Goal: Share content: Share content

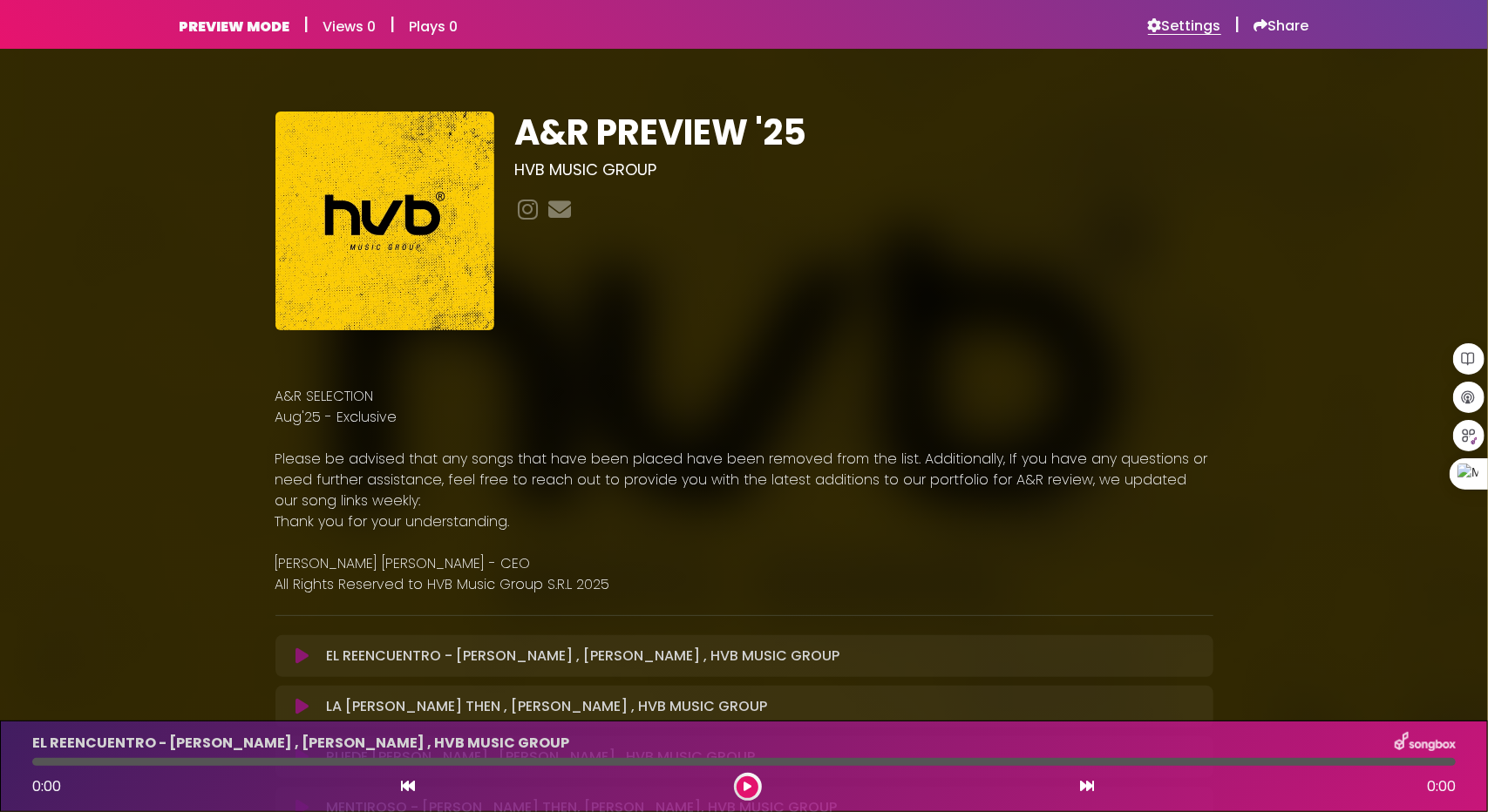
click at [1173, 26] on h6 "Settings" at bounding box center [1184, 26] width 73 height 18
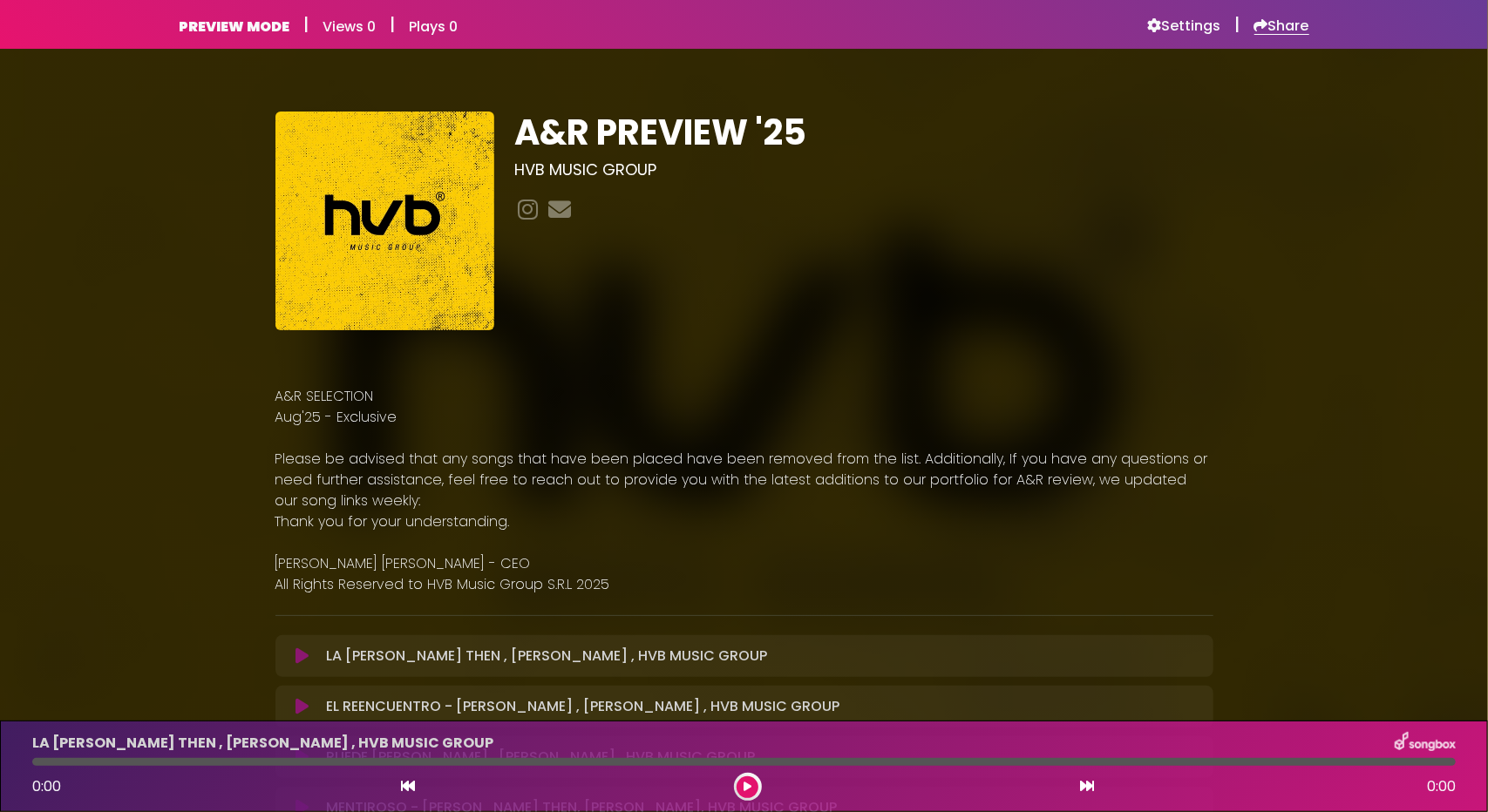
click at [1278, 21] on h6 "Share" at bounding box center [1281, 26] width 55 height 18
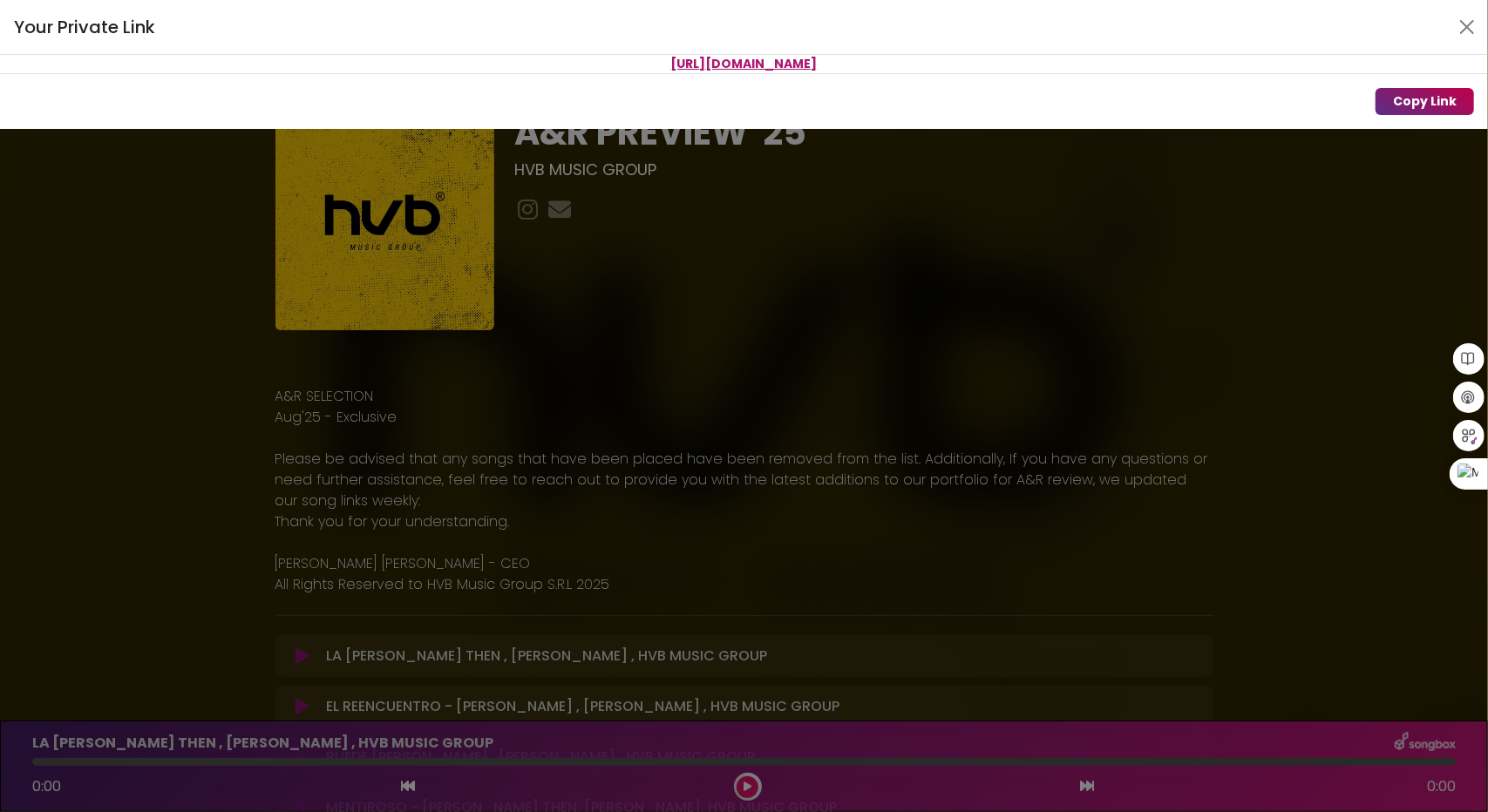
click at [1430, 99] on button "Copy Link" at bounding box center [1425, 102] width 99 height 27
click at [791, 62] on span "[URL][DOMAIN_NAME]" at bounding box center [744, 64] width 147 height 18
drag, startPoint x: 791, startPoint y: 62, endPoint x: 780, endPoint y: 63, distance: 11.0
click at [780, 63] on span "[URL][DOMAIN_NAME]" at bounding box center [744, 64] width 147 height 18
drag, startPoint x: 873, startPoint y: 56, endPoint x: 621, endPoint y: 68, distance: 252.3
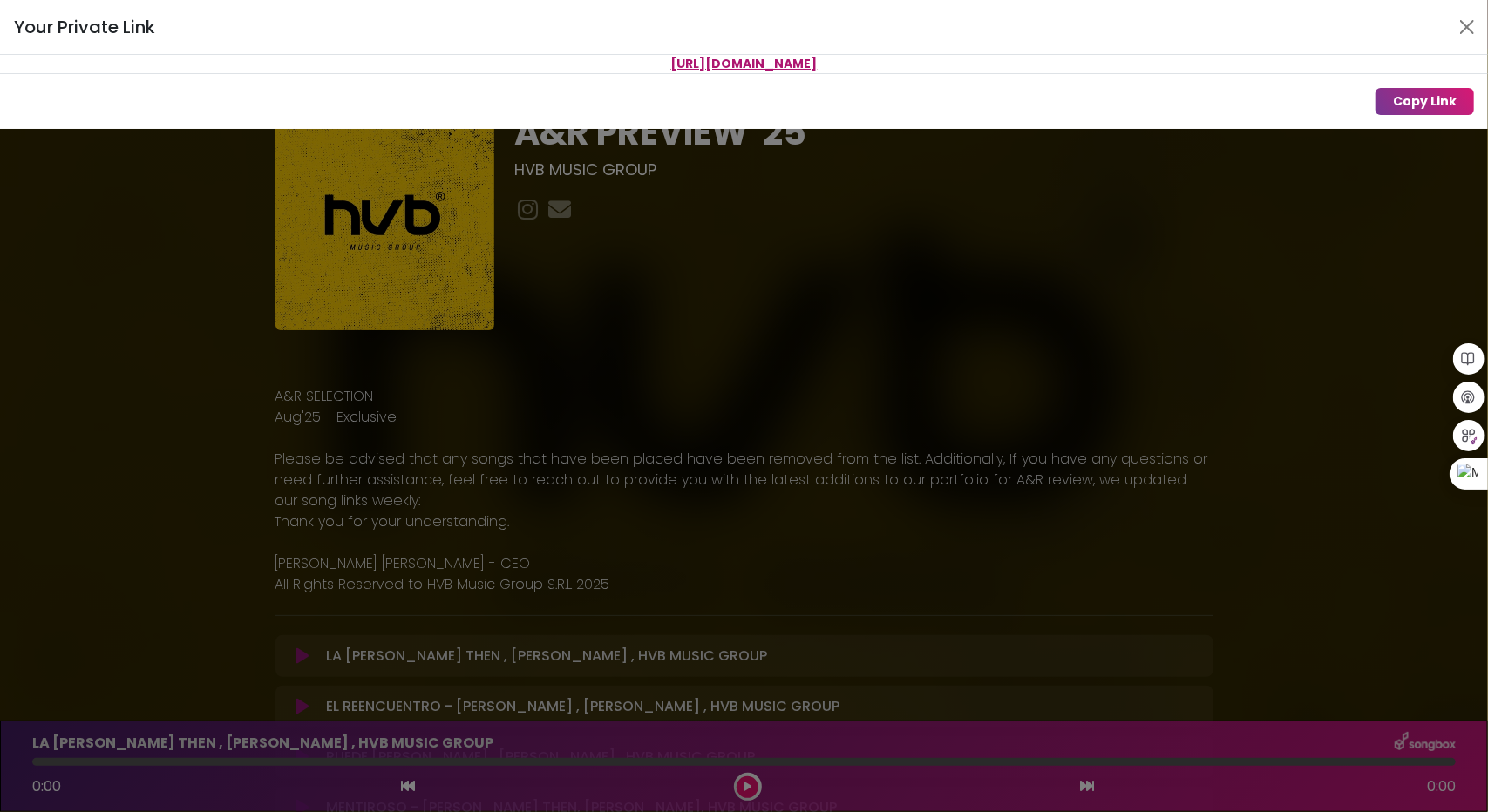
click at [621, 68] on p "[URL][DOMAIN_NAME]" at bounding box center [744, 64] width 1488 height 19
copy span "[URL][DOMAIN_NAME]"
